Goal: Information Seeking & Learning: Learn about a topic

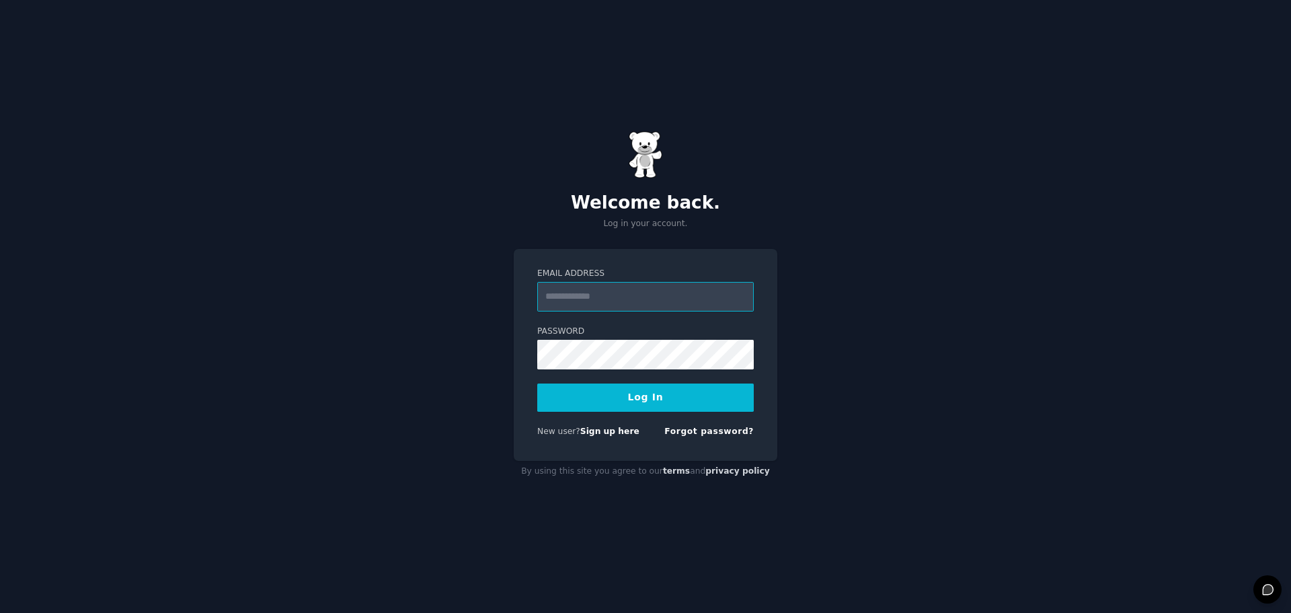
click at [574, 298] on input "Email Address" at bounding box center [645, 297] width 217 height 30
type input "**********"
click at [654, 399] on button "Log In" at bounding box center [645, 397] width 217 height 28
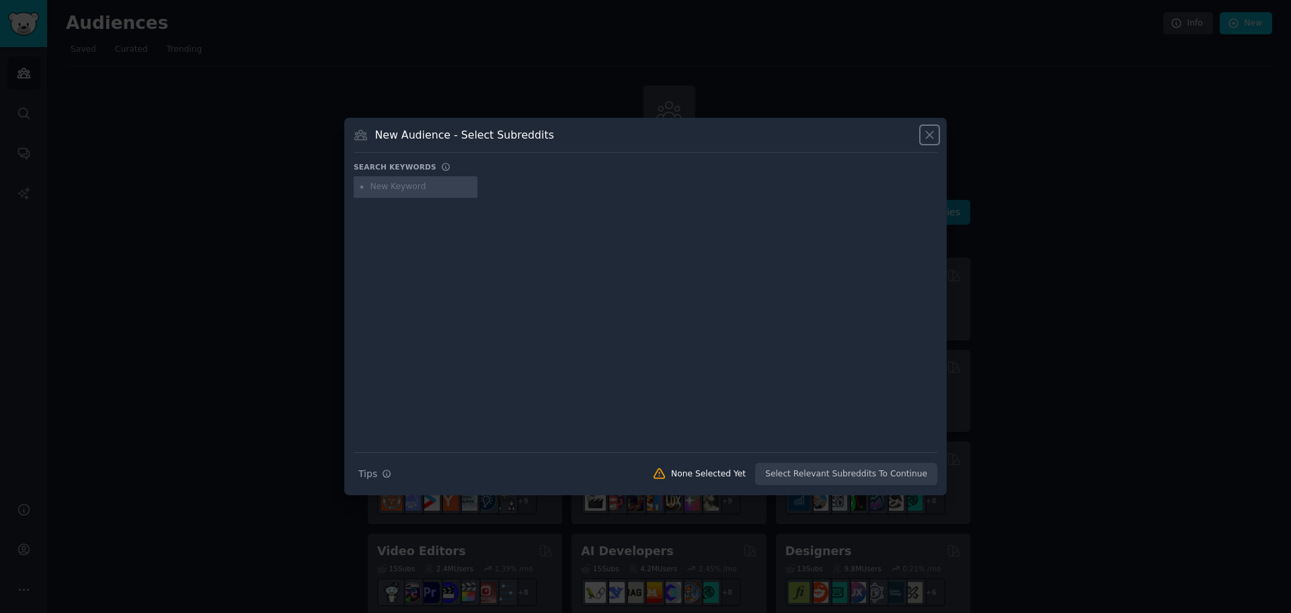
click at [933, 135] on icon at bounding box center [930, 135] width 14 height 14
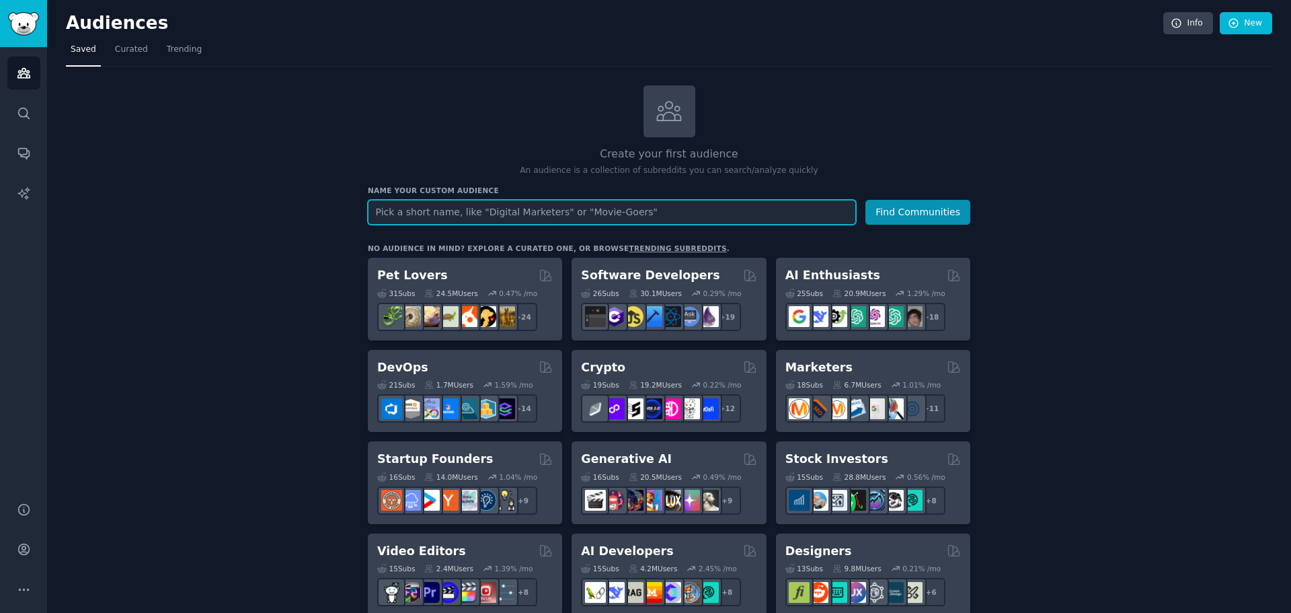
click at [447, 215] on input "text" at bounding box center [612, 212] width 488 height 25
type input "options"
click at [866, 200] on button "Find Communities" at bounding box center [918, 212] width 105 height 25
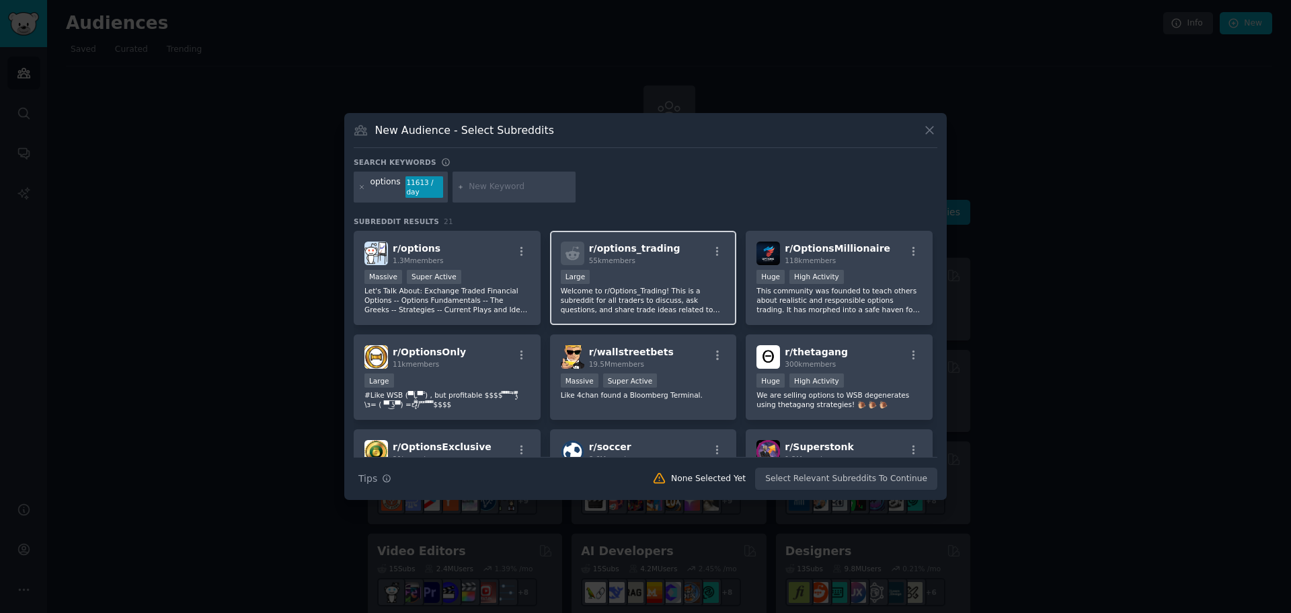
click at [652, 245] on span "r/ options_trading" at bounding box center [634, 248] width 91 height 11
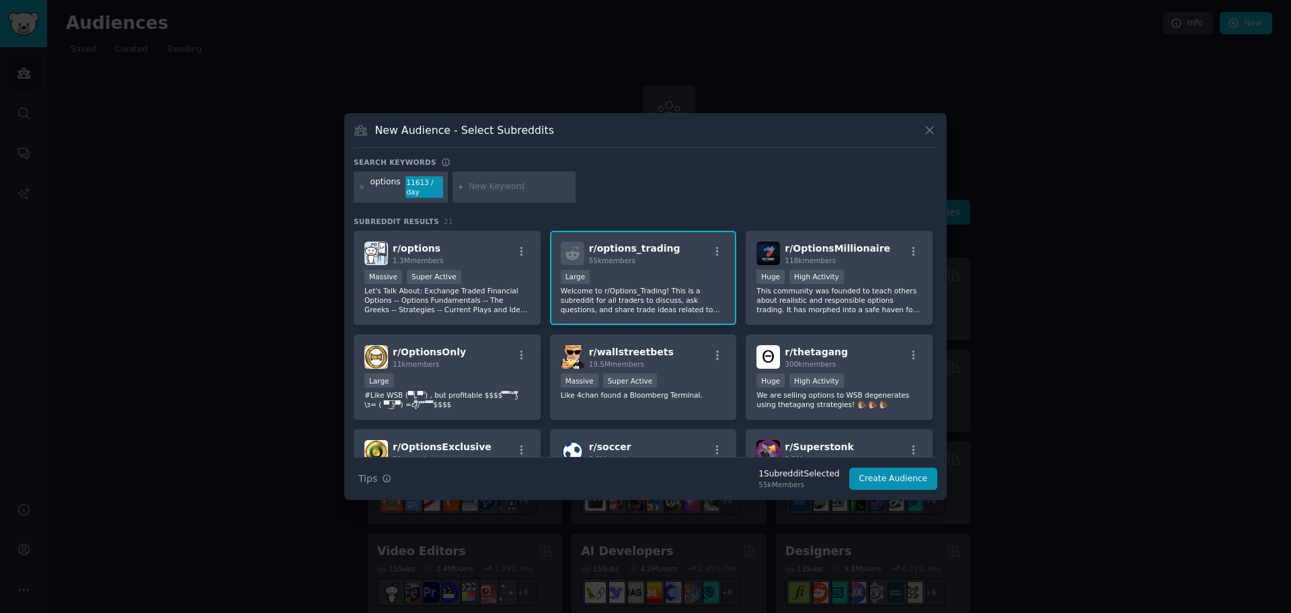
click at [652, 245] on span "r/ options_trading" at bounding box center [634, 248] width 91 height 11
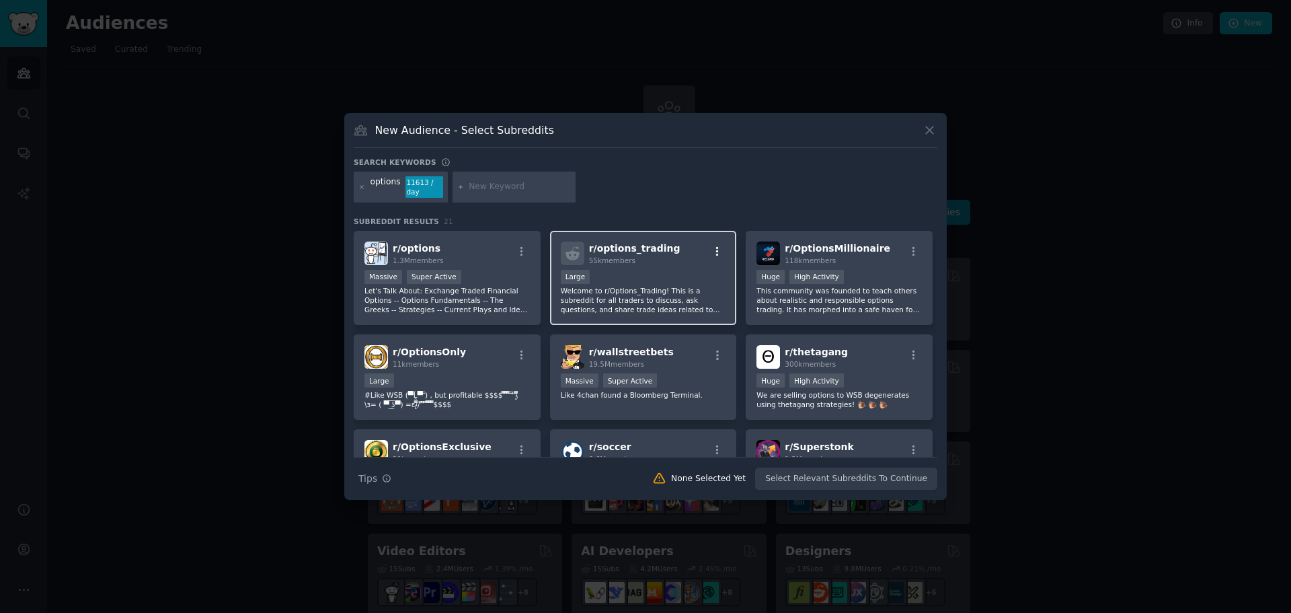
click at [714, 250] on icon "button" at bounding box center [718, 251] width 12 height 12
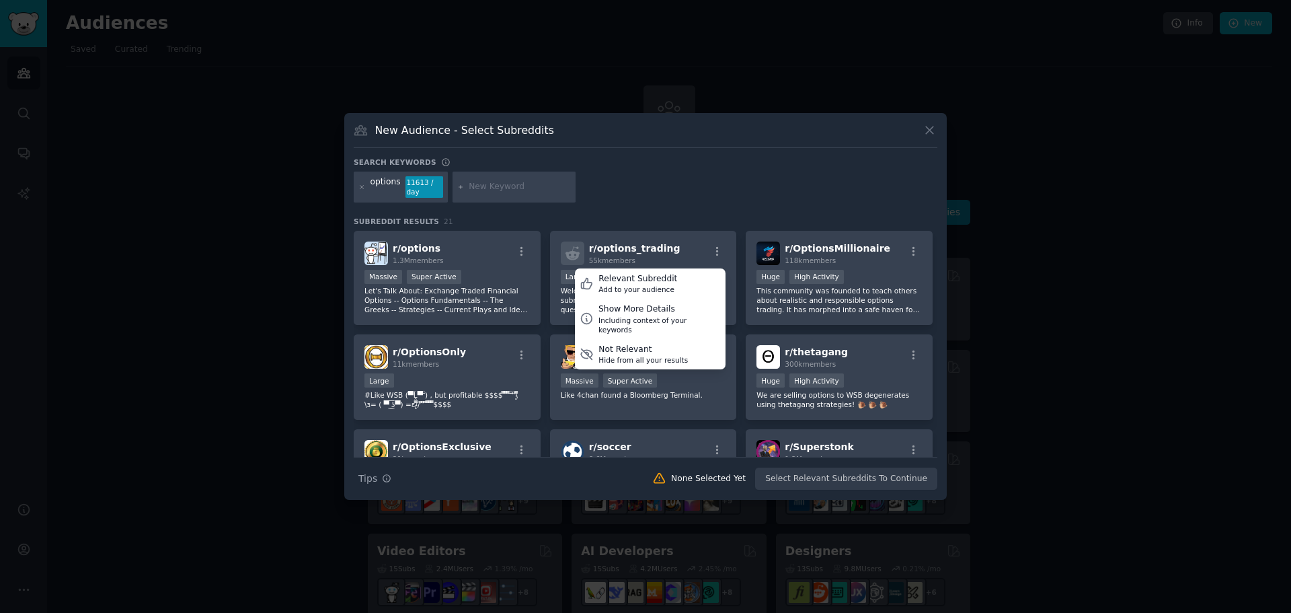
click at [696, 194] on div "options 11613 / day" at bounding box center [646, 189] width 584 height 36
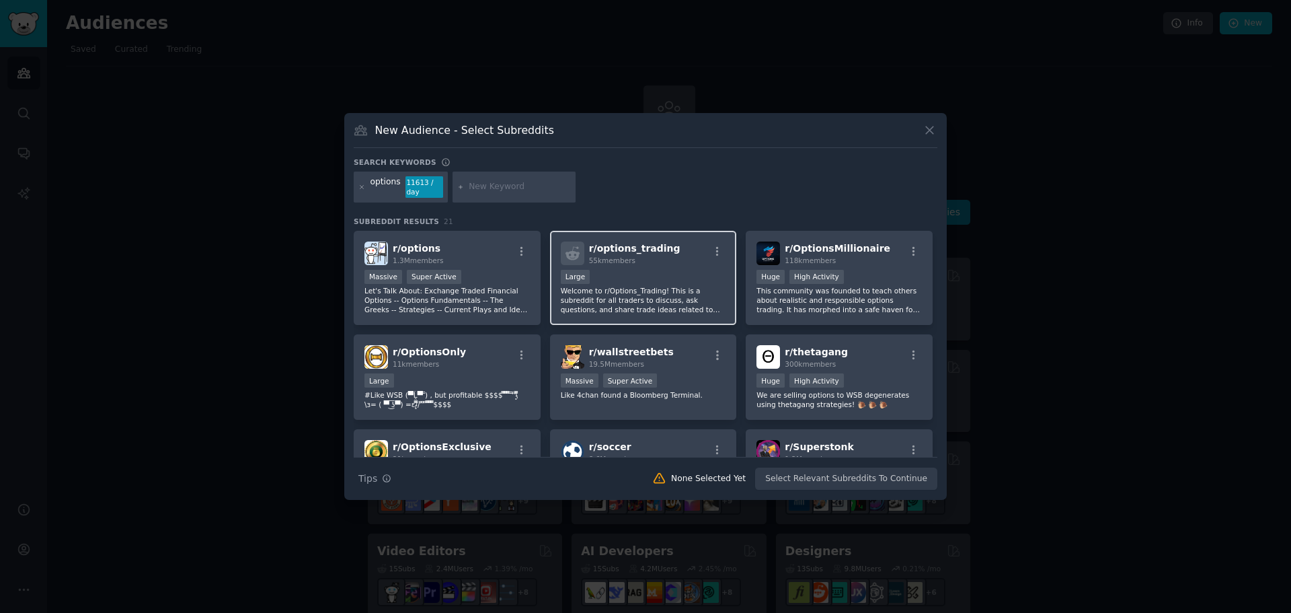
click at [615, 250] on span "r/ options_trading" at bounding box center [634, 248] width 91 height 11
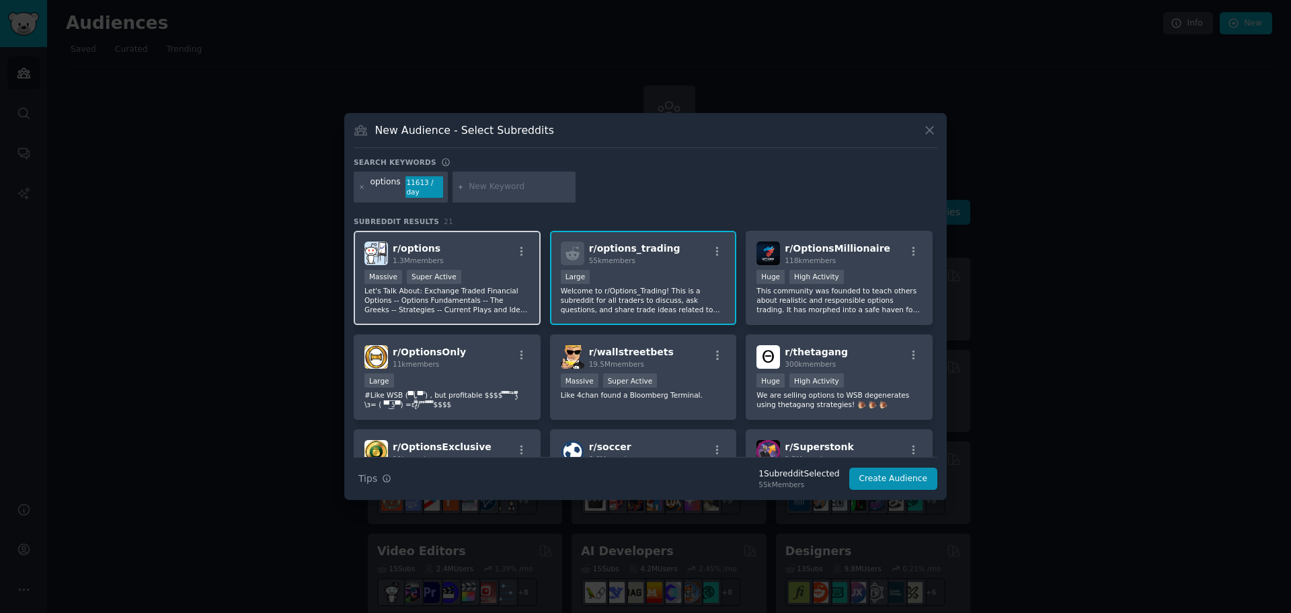
click at [467, 276] on div "Massive Super Active" at bounding box center [447, 278] width 165 height 17
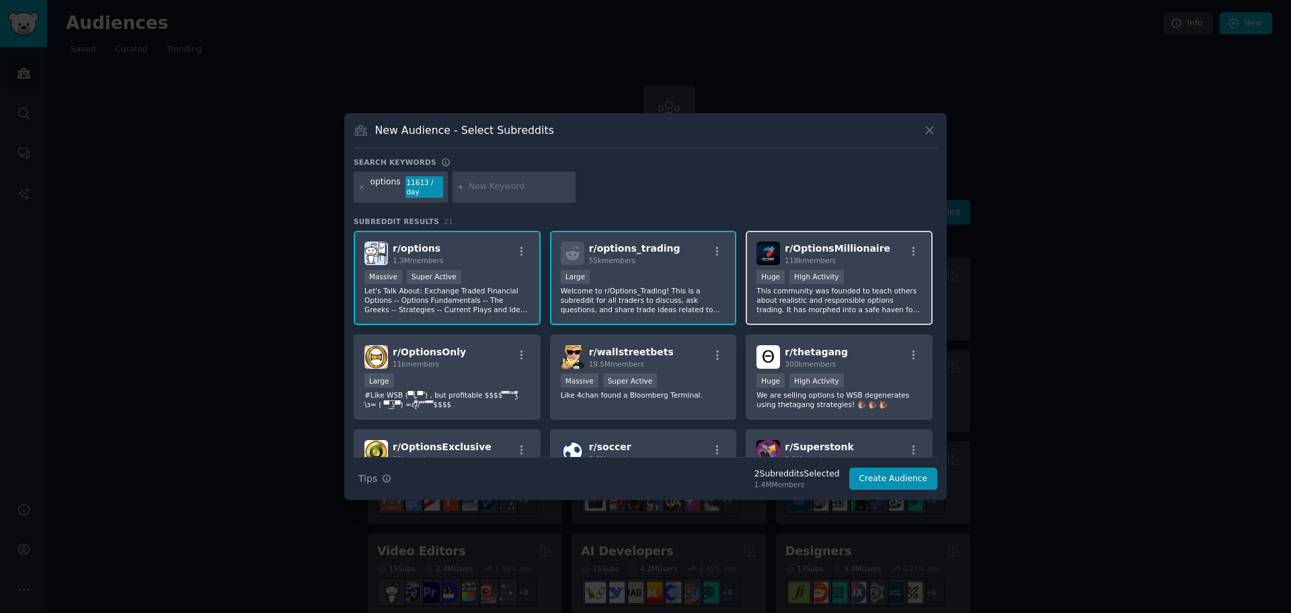
click at [844, 256] on div "118k members" at bounding box center [838, 260] width 106 height 9
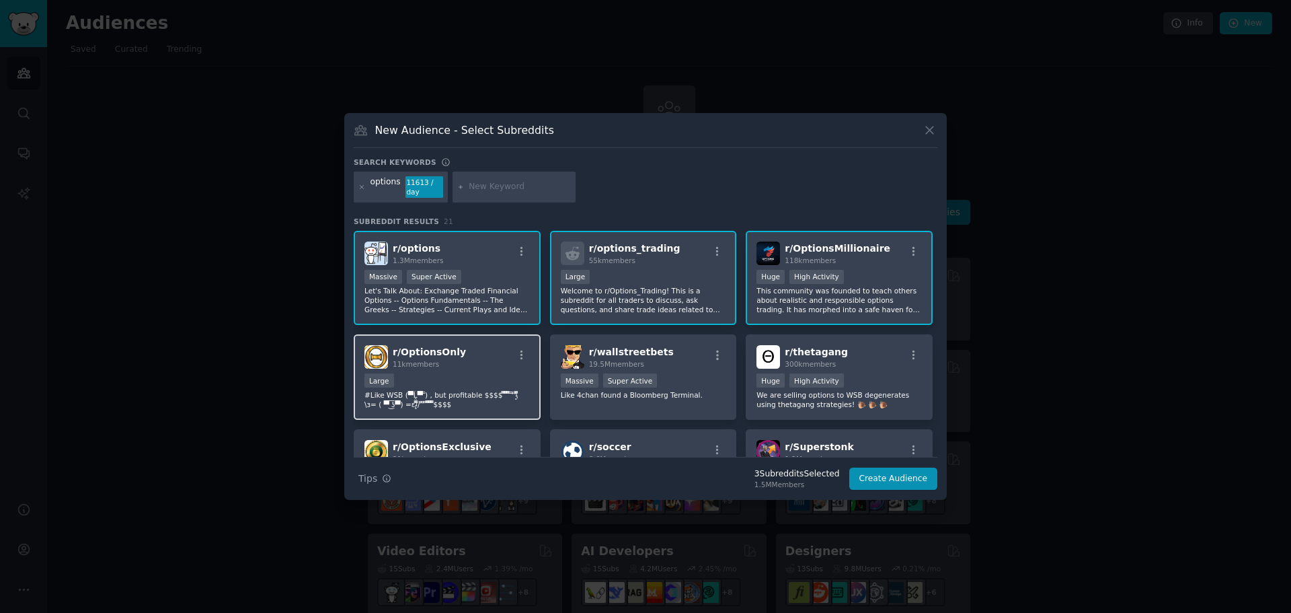
click at [453, 361] on div "11k members" at bounding box center [429, 363] width 73 height 9
